Goal: Task Accomplishment & Management: Manage account settings

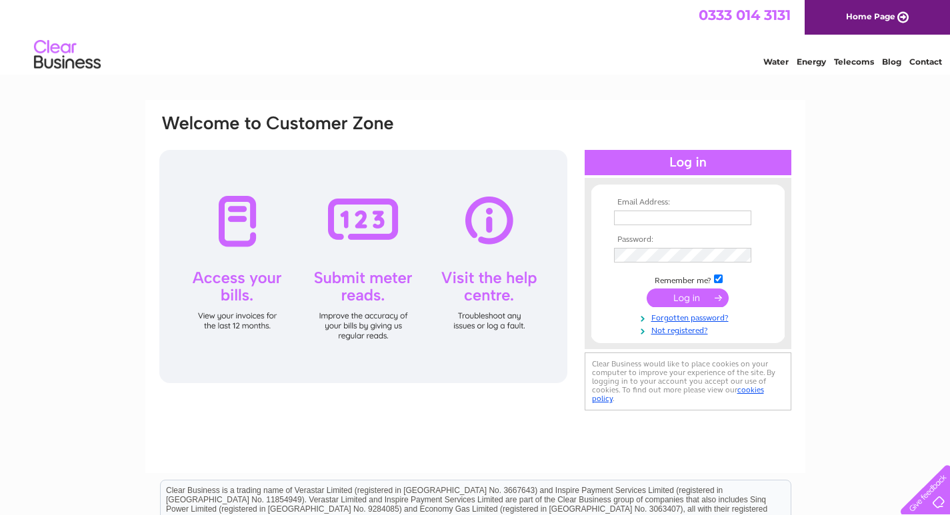
type input "sara.glover3@gmail.com"
click at [698, 301] on input "submit" at bounding box center [688, 298] width 82 height 19
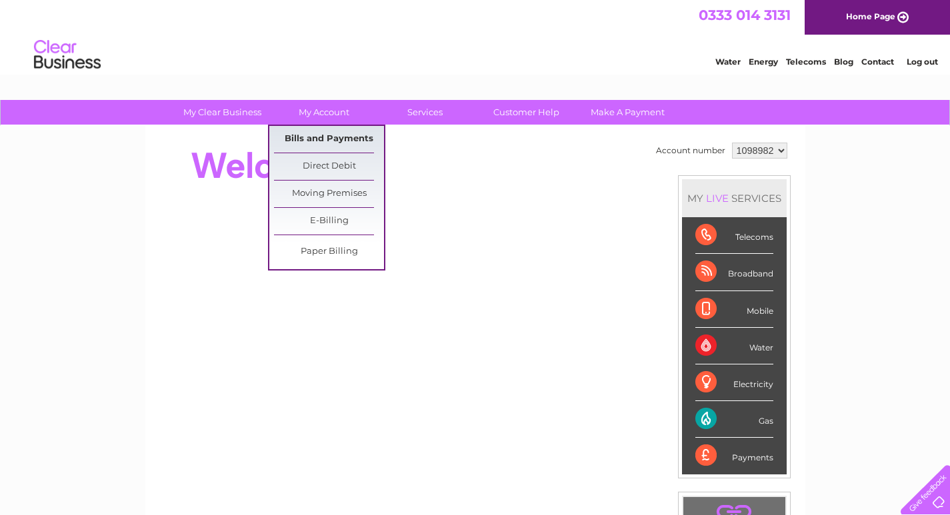
click at [315, 135] on link "Bills and Payments" at bounding box center [329, 139] width 110 height 27
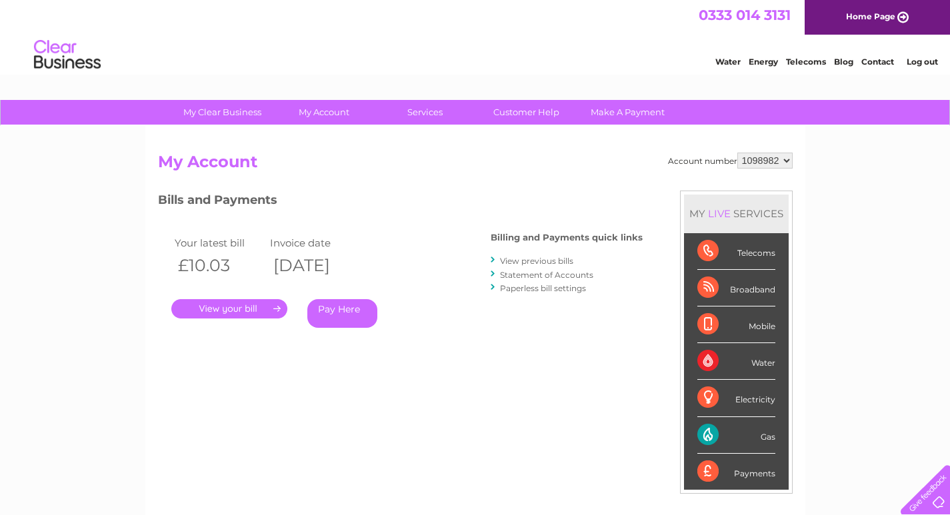
click at [233, 307] on link "." at bounding box center [229, 308] width 116 height 19
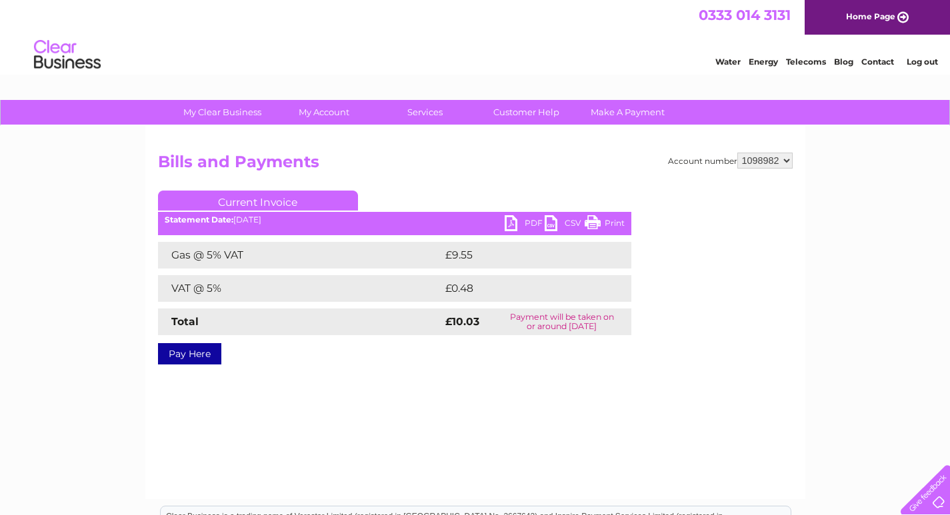
click at [606, 218] on link "Print" at bounding box center [605, 224] width 40 height 19
